Goal: Task Accomplishment & Management: Use online tool/utility

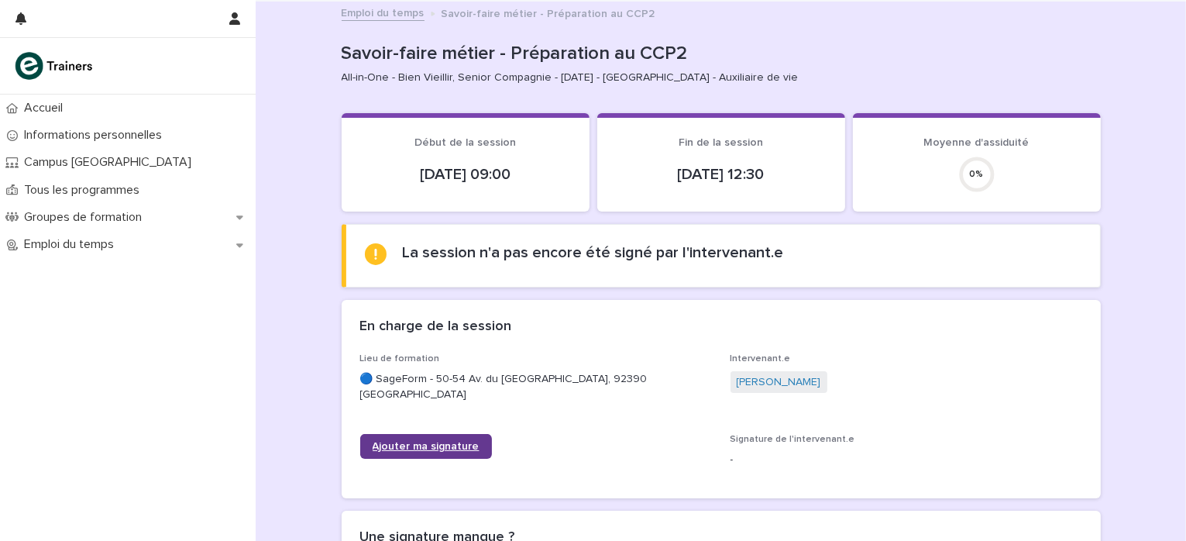
click at [456, 445] on span "Ajouter ma signature" at bounding box center [426, 446] width 107 height 11
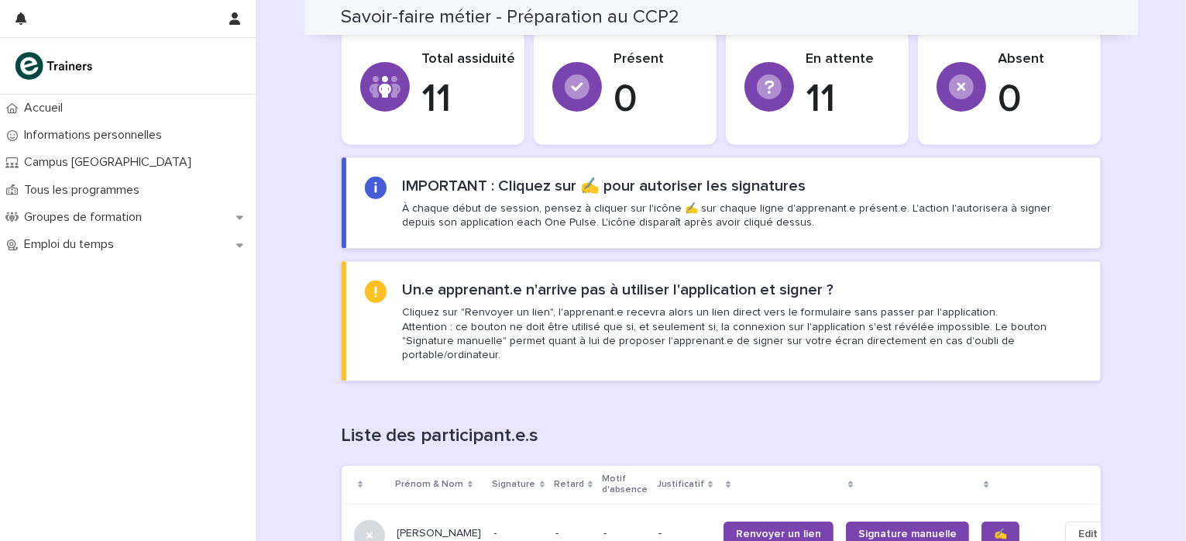
scroll to position [929, 0]
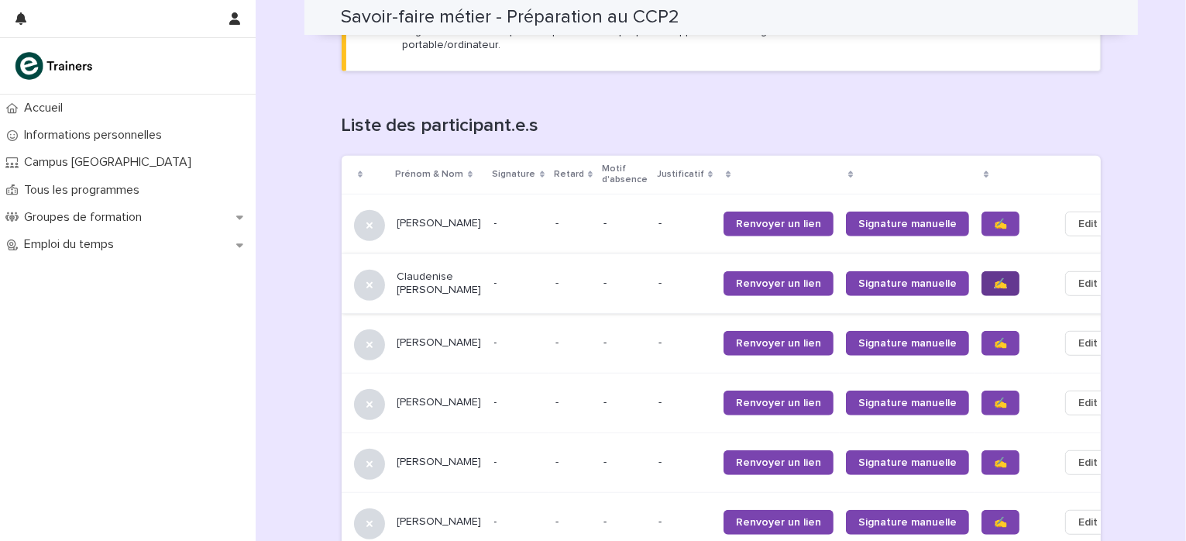
click at [994, 278] on span "✍️" at bounding box center [1000, 283] width 13 height 11
click at [981, 331] on link "✍️" at bounding box center [1000, 343] width 38 height 25
click at [981, 390] on link "✍️" at bounding box center [1000, 402] width 38 height 25
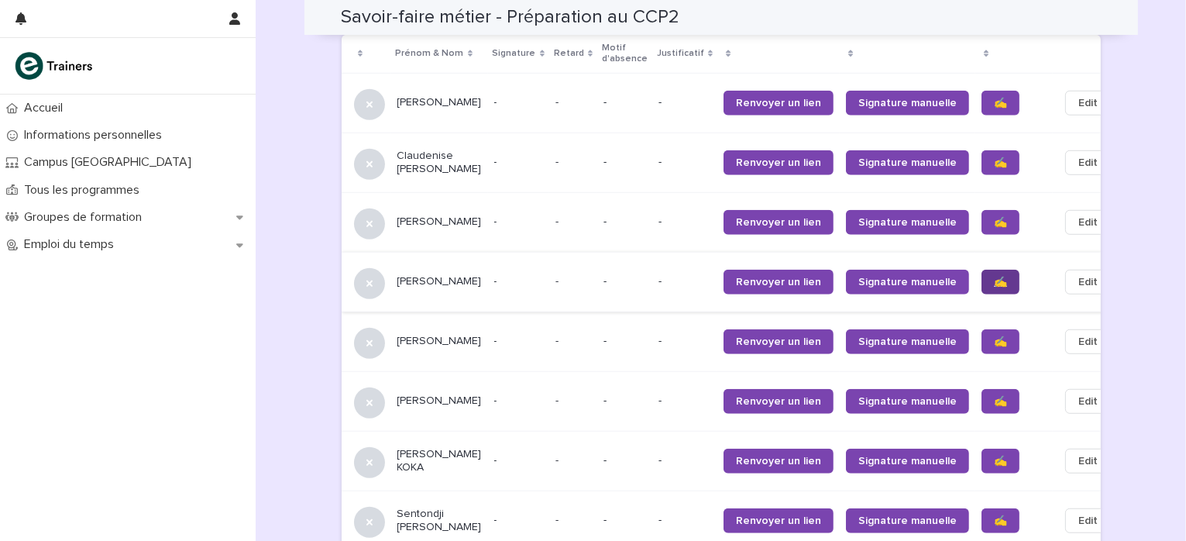
scroll to position [1084, 0]
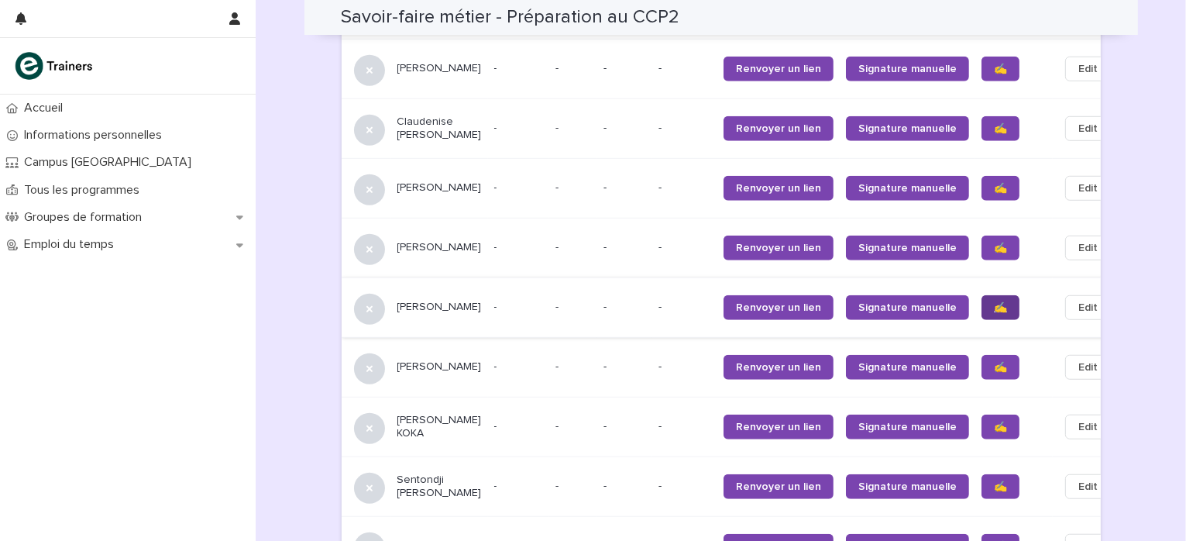
click at [981, 295] on link "✍️" at bounding box center [1000, 307] width 38 height 25
click at [994, 362] on span "✍️" at bounding box center [1000, 367] width 13 height 11
click at [994, 421] on span "✍️" at bounding box center [1000, 426] width 13 height 11
click at [994, 481] on span "✍️" at bounding box center [1000, 486] width 13 height 11
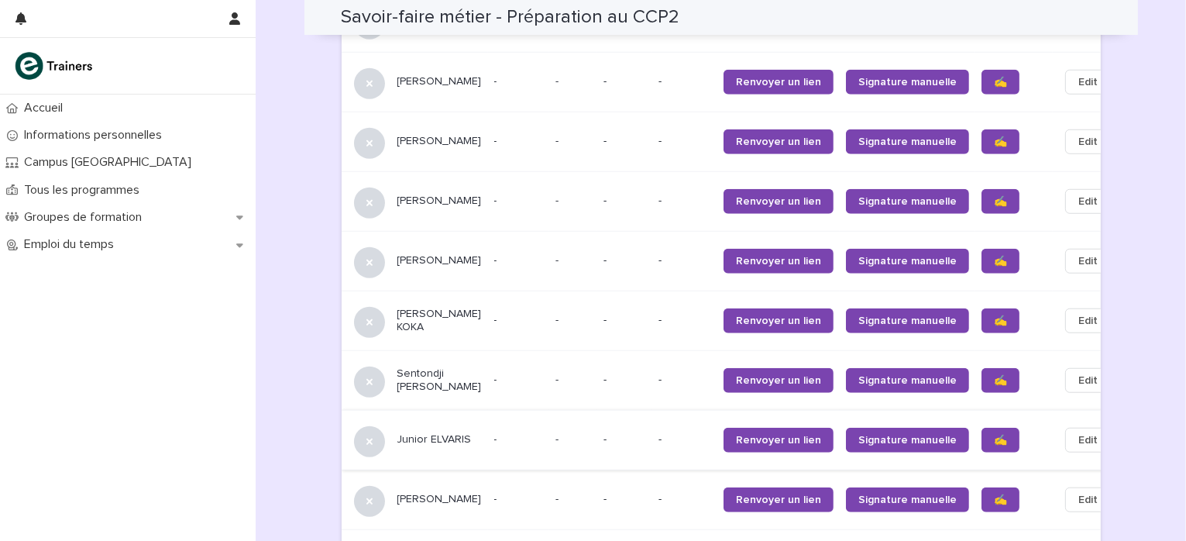
scroll to position [1239, 0]
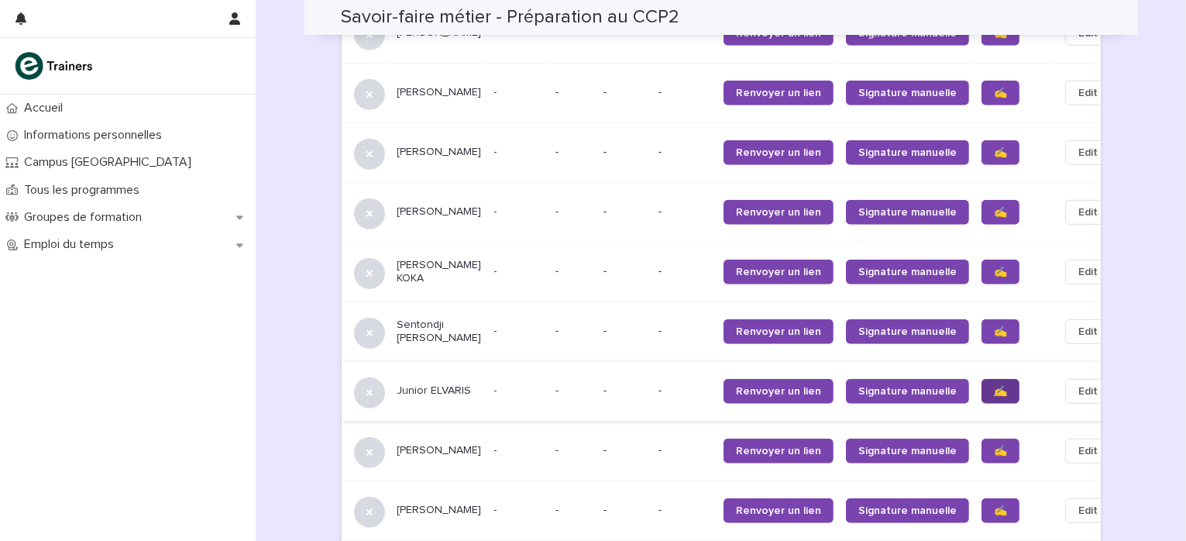
click at [981, 382] on link "✍️" at bounding box center [1000, 391] width 38 height 25
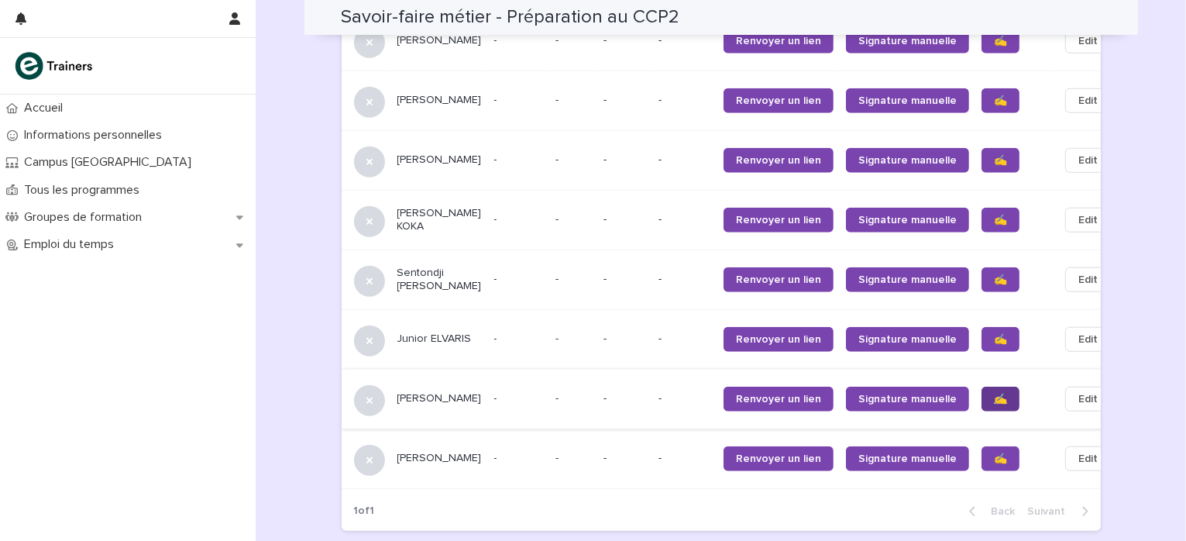
scroll to position [1317, 0]
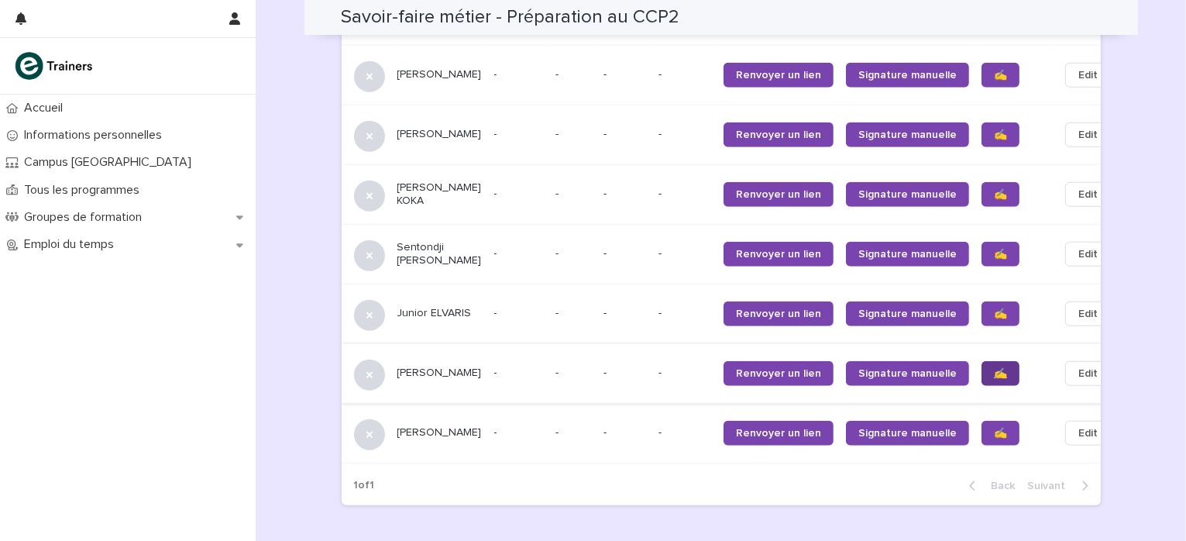
click at [994, 368] on span "✍️" at bounding box center [1000, 373] width 13 height 11
click at [994, 428] on span "✍️" at bounding box center [1000, 433] width 13 height 11
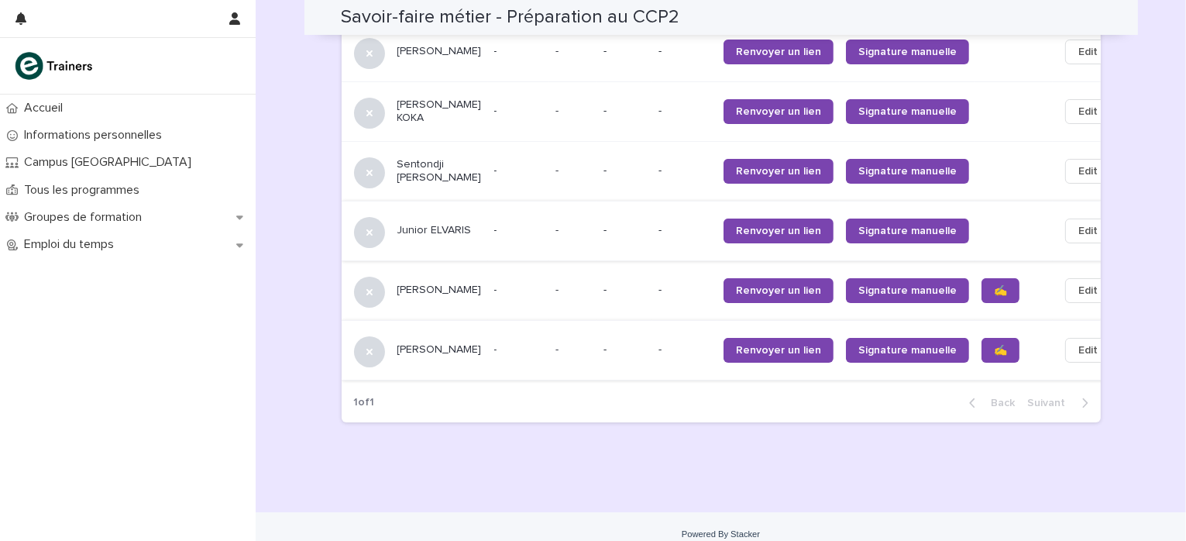
scroll to position [1403, 0]
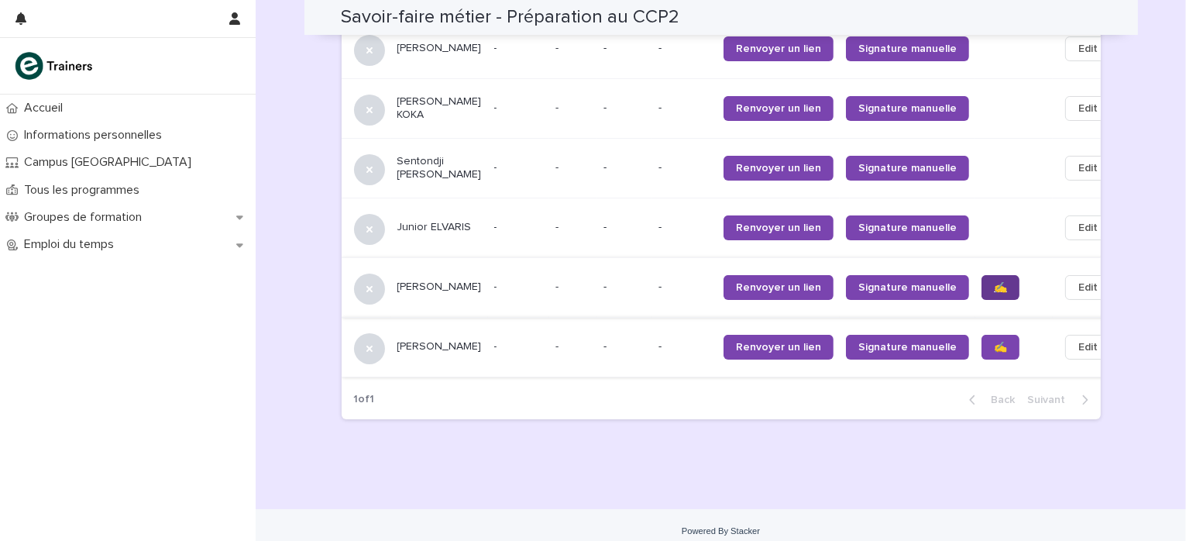
click at [994, 282] on span "✍️" at bounding box center [1000, 287] width 13 height 11
click at [994, 342] on span "✍️" at bounding box center [1000, 347] width 13 height 11
